Goal: Transaction & Acquisition: Download file/media

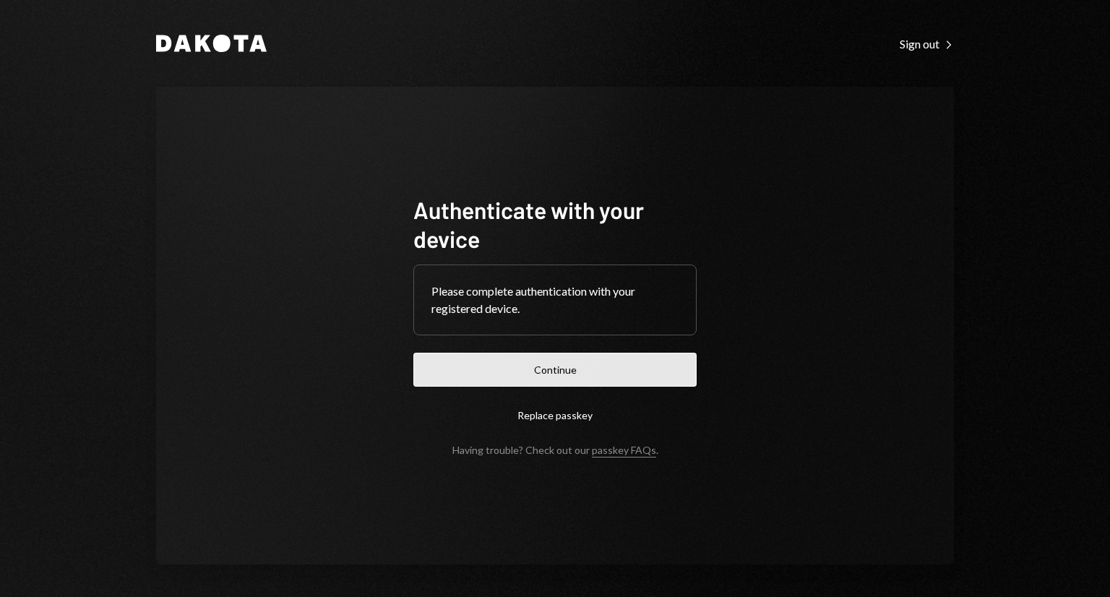
click at [518, 359] on button "Continue" at bounding box center [554, 370] width 283 height 34
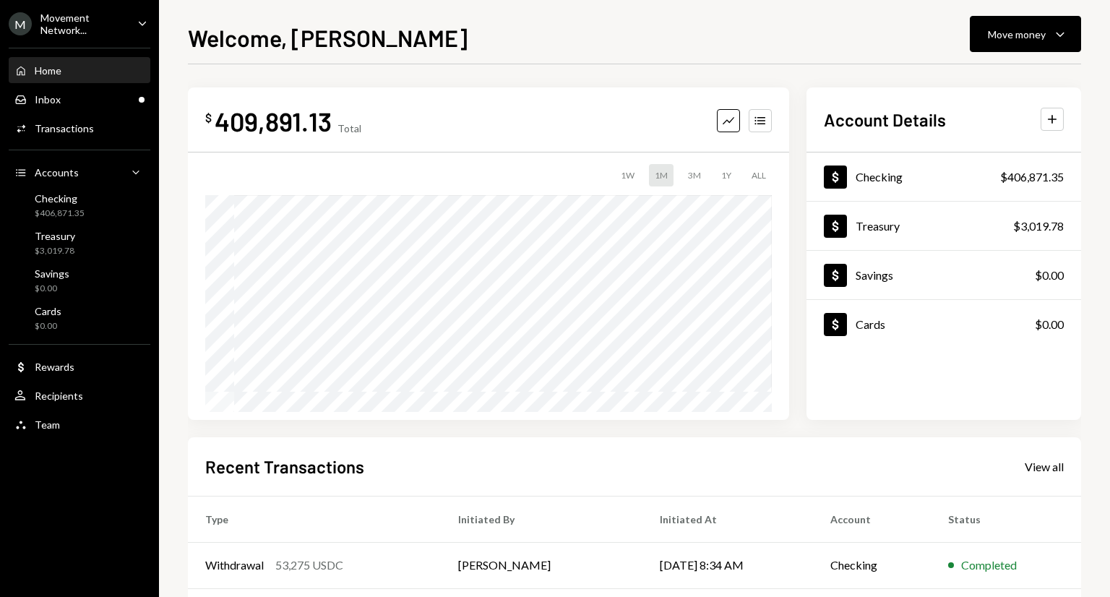
click at [104, 24] on div "Movement Network..." at bounding box center [82, 24] width 85 height 25
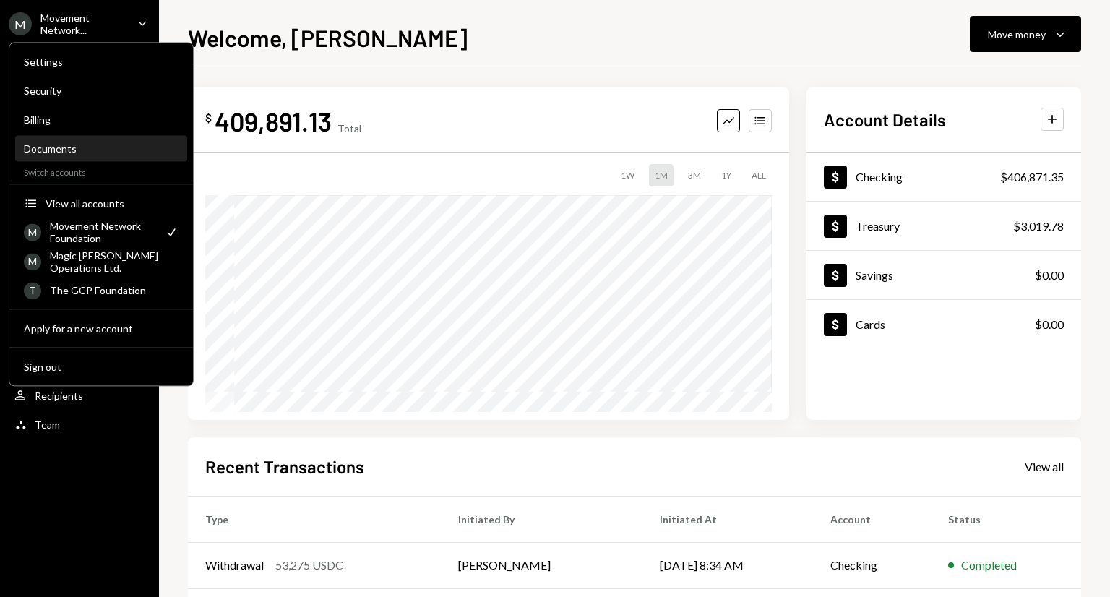
click at [63, 145] on div "Documents" at bounding box center [101, 148] width 155 height 12
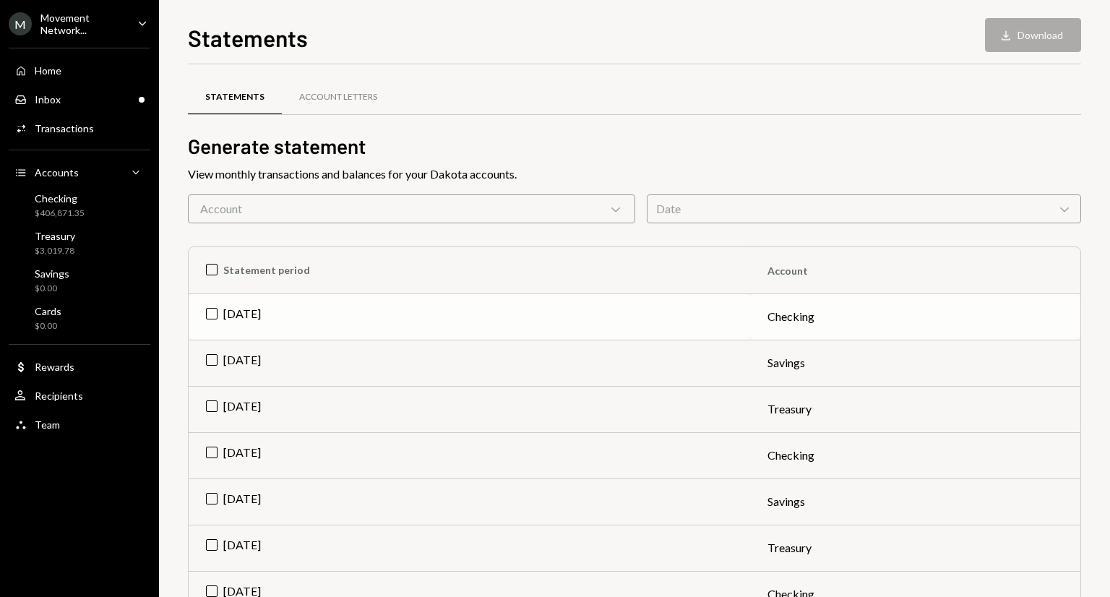
click at [204, 314] on td "[DATE]" at bounding box center [470, 316] width 562 height 46
click at [1037, 35] on button "Download Download" at bounding box center [1033, 35] width 96 height 34
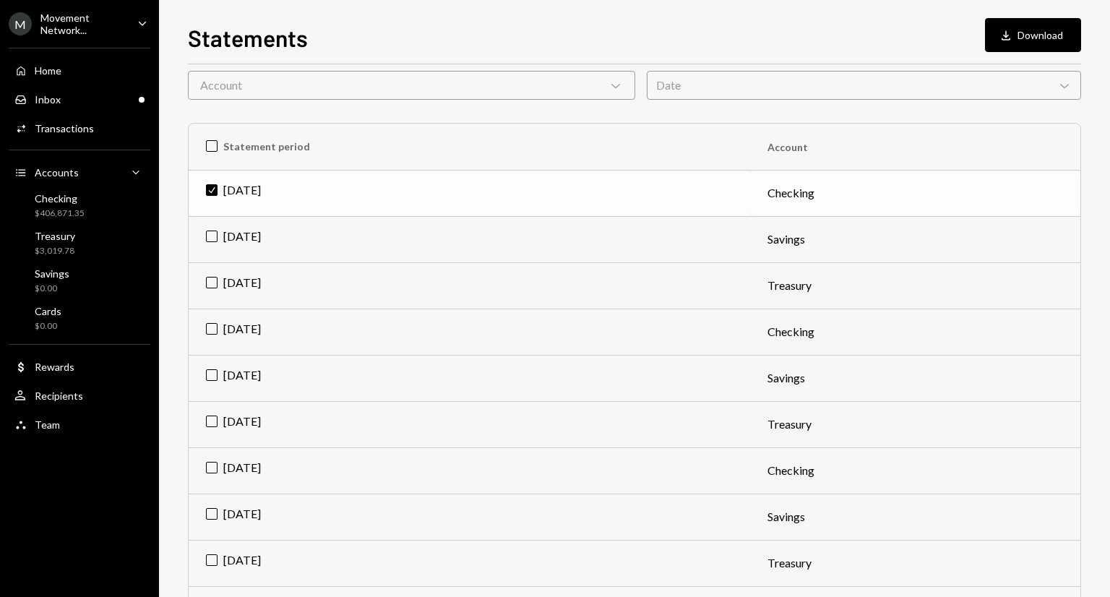
click at [209, 189] on td "Check [DATE]" at bounding box center [470, 193] width 562 height 46
click at [214, 466] on td "[DATE]" at bounding box center [470, 470] width 562 height 46
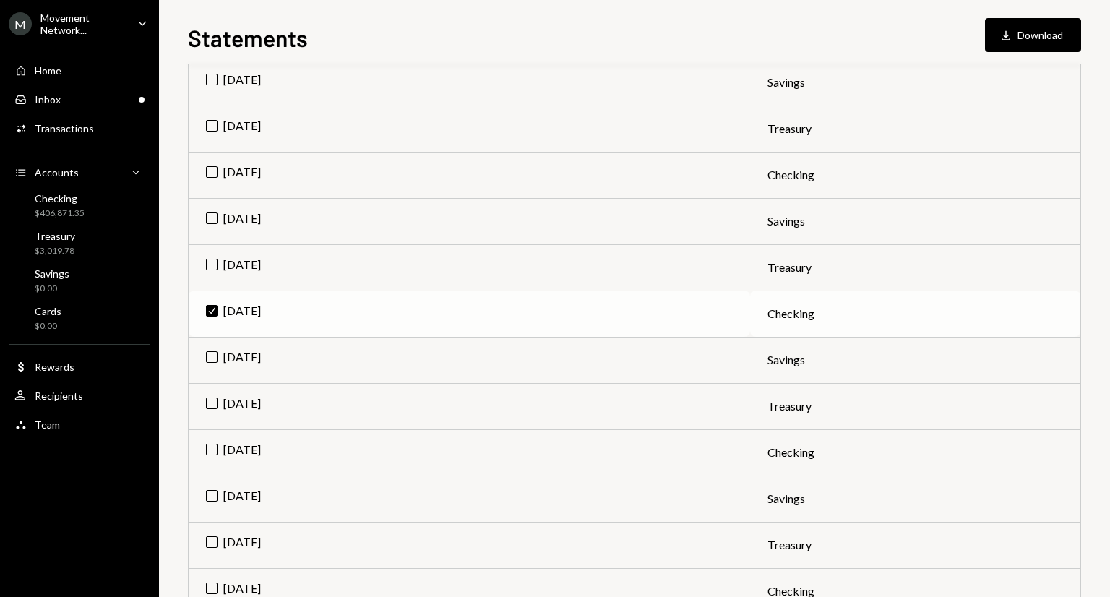
scroll to position [280, 0]
click at [209, 397] on td "[DATE]" at bounding box center [470, 407] width 562 height 46
click at [984, 44] on button "Download Download (2)" at bounding box center [1027, 35] width 110 height 34
click at [209, 311] on td "Check [DATE]" at bounding box center [470, 314] width 562 height 46
click at [1024, 41] on button "Download Download" at bounding box center [1033, 35] width 96 height 34
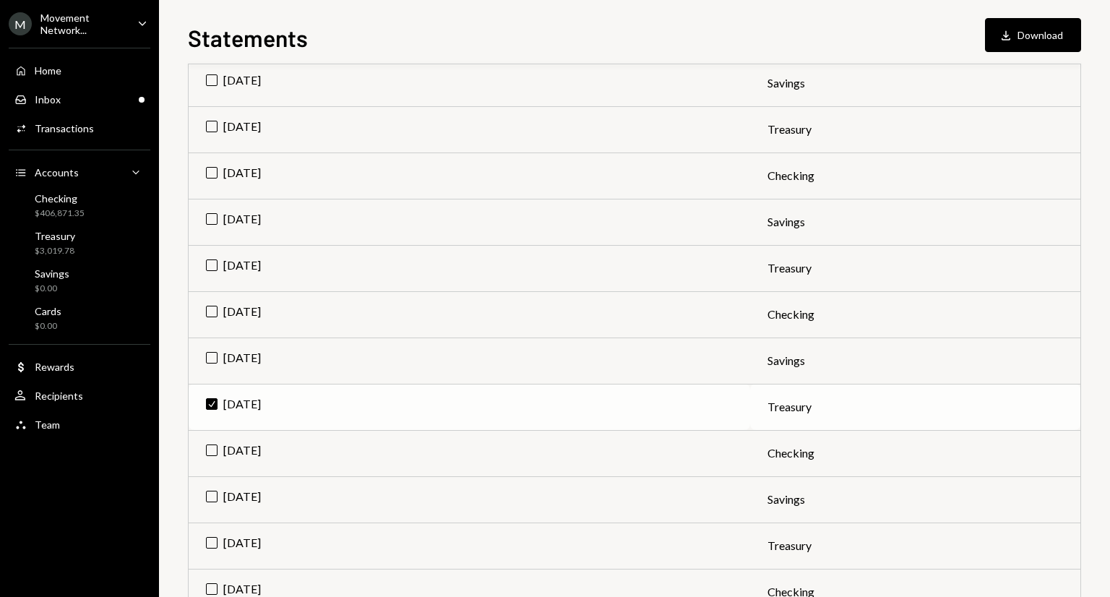
click at [206, 405] on td "Check [DATE]" at bounding box center [470, 407] width 562 height 46
click at [205, 314] on td "[DATE]" at bounding box center [470, 314] width 562 height 46
click at [1027, 37] on button "Download Download" at bounding box center [1033, 35] width 96 height 34
click at [700, 24] on div "Statements Download Download" at bounding box center [634, 36] width 893 height 32
click at [205, 314] on td "Check [DATE]" at bounding box center [470, 314] width 562 height 46
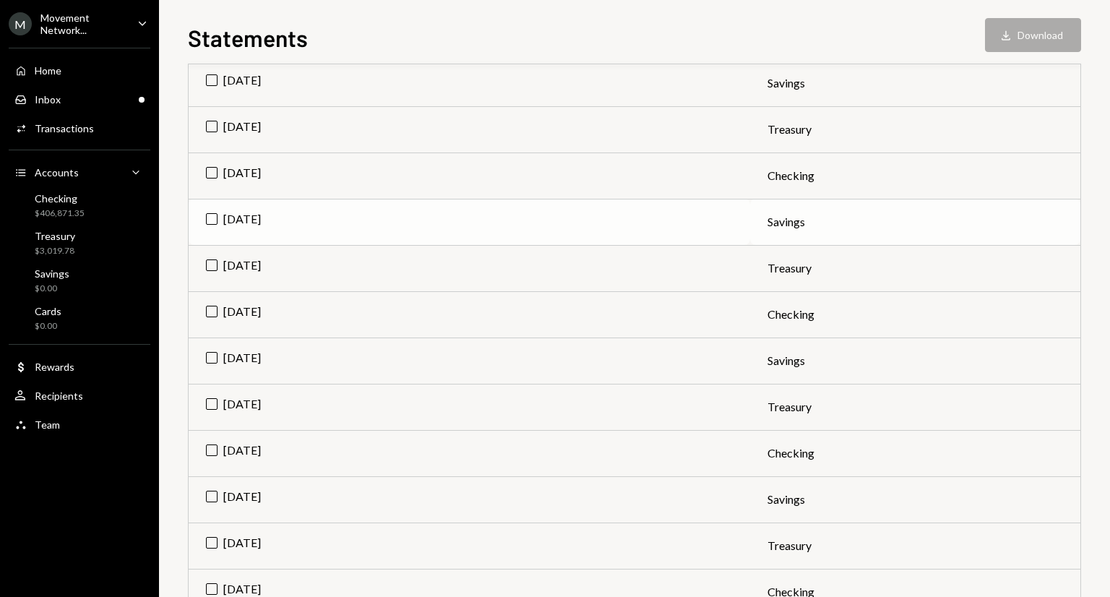
click at [210, 213] on td "[DATE]" at bounding box center [470, 222] width 562 height 46
click at [1034, 30] on button "Download Download" at bounding box center [1033, 35] width 96 height 34
click at [215, 220] on td "Check [DATE]" at bounding box center [470, 222] width 562 height 46
click at [210, 313] on td "[DATE]" at bounding box center [470, 314] width 562 height 46
click at [1055, 26] on button "Download Download" at bounding box center [1033, 35] width 96 height 34
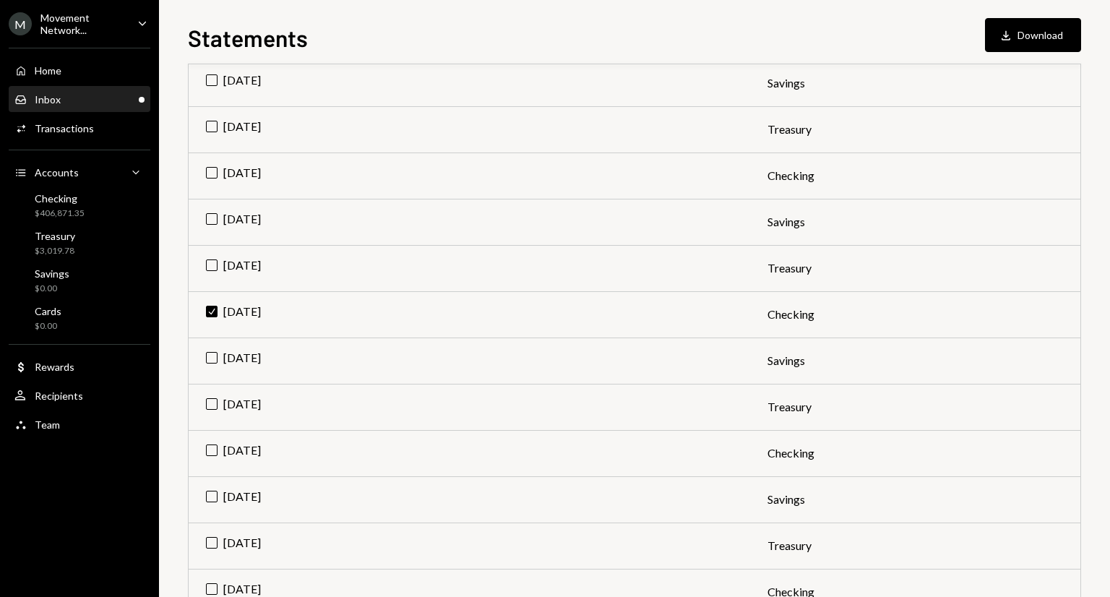
click at [113, 111] on div "Inbox Inbox" at bounding box center [79, 99] width 130 height 25
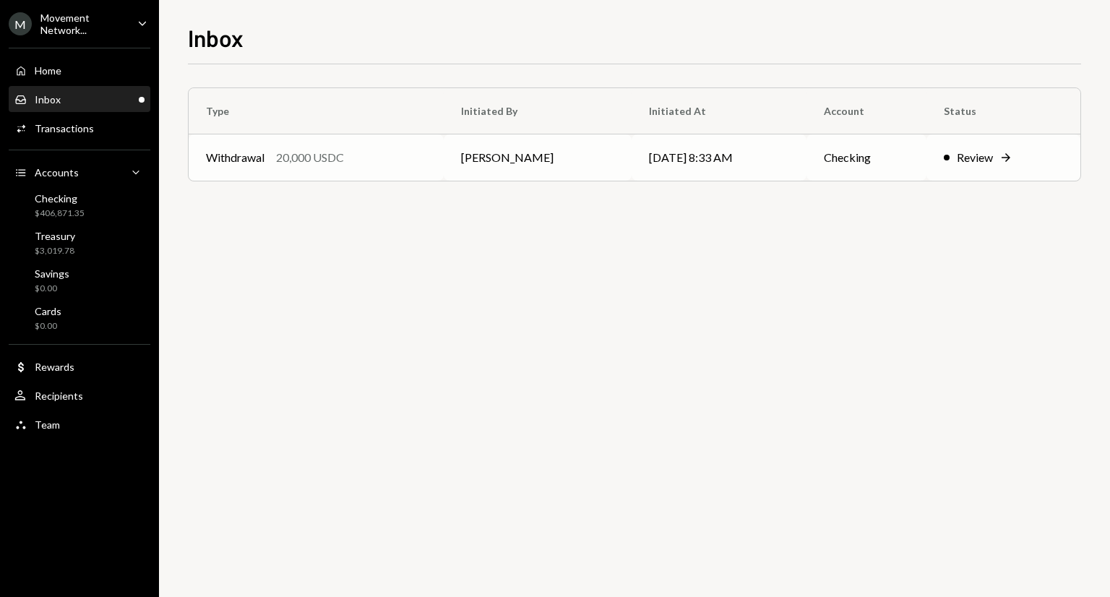
click at [254, 144] on td "Withdrawal 20,000 USDC" at bounding box center [316, 157] width 255 height 46
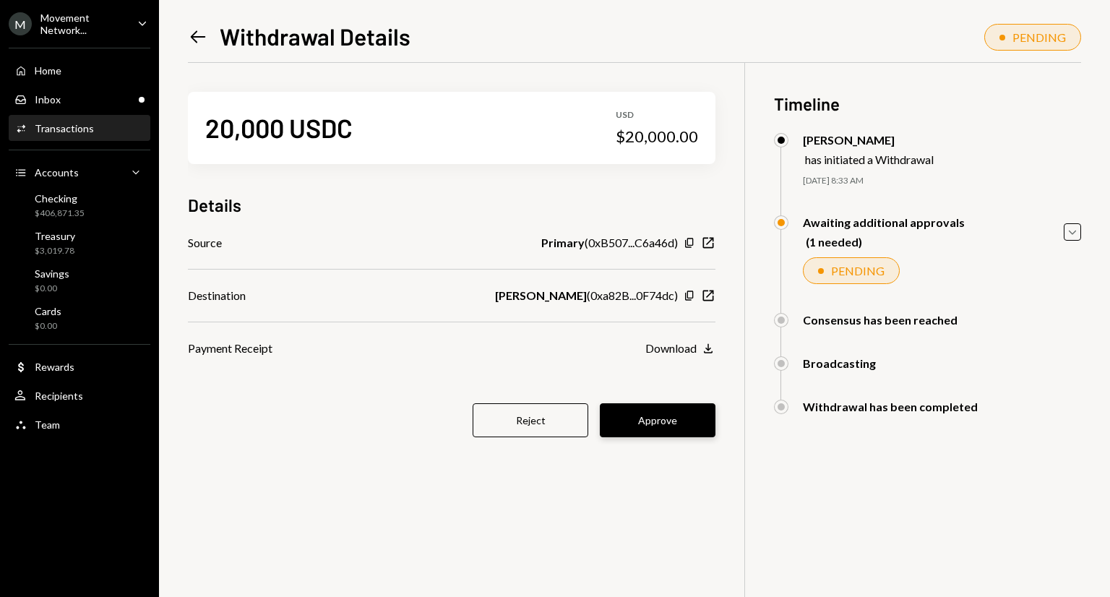
click at [625, 414] on button "Approve" at bounding box center [658, 420] width 116 height 34
